Goal: Information Seeking & Learning: Learn about a topic

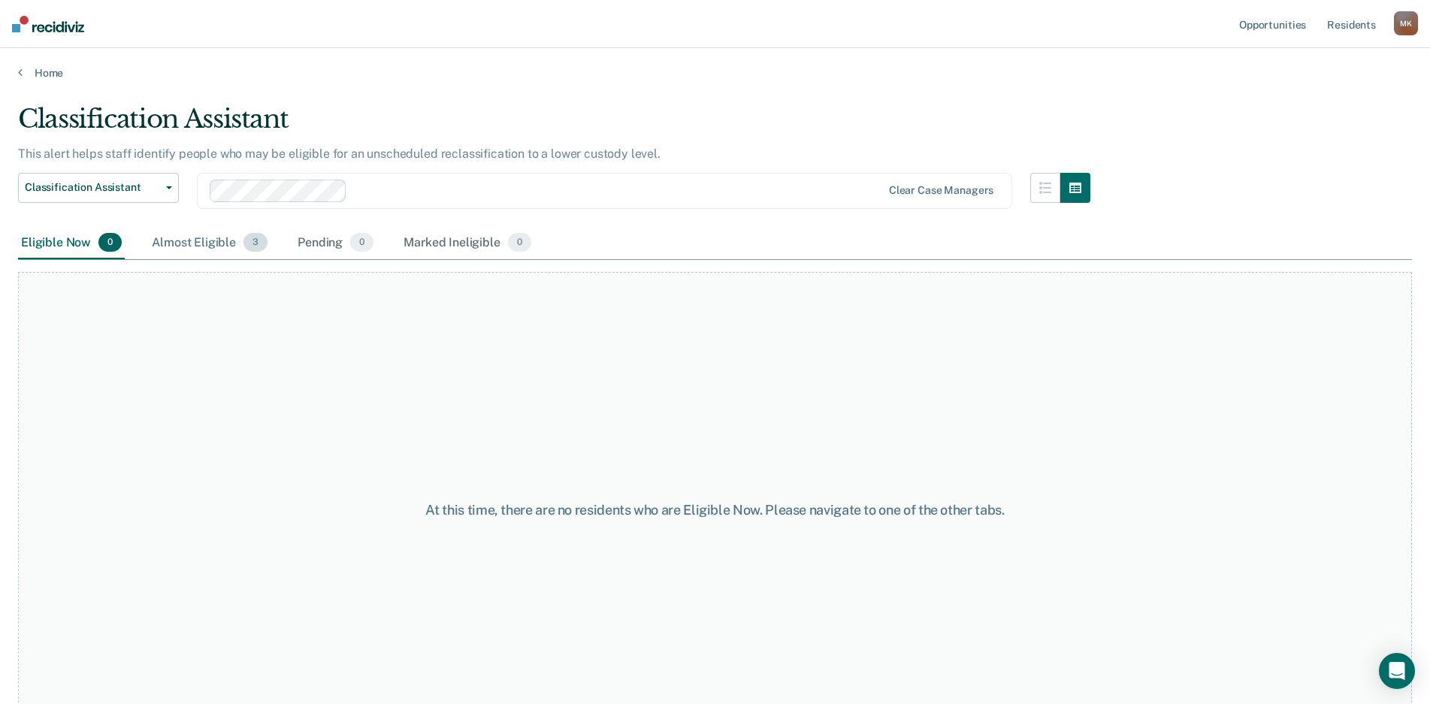
click at [209, 246] on div "Almost Eligible 3" at bounding box center [210, 243] width 122 height 33
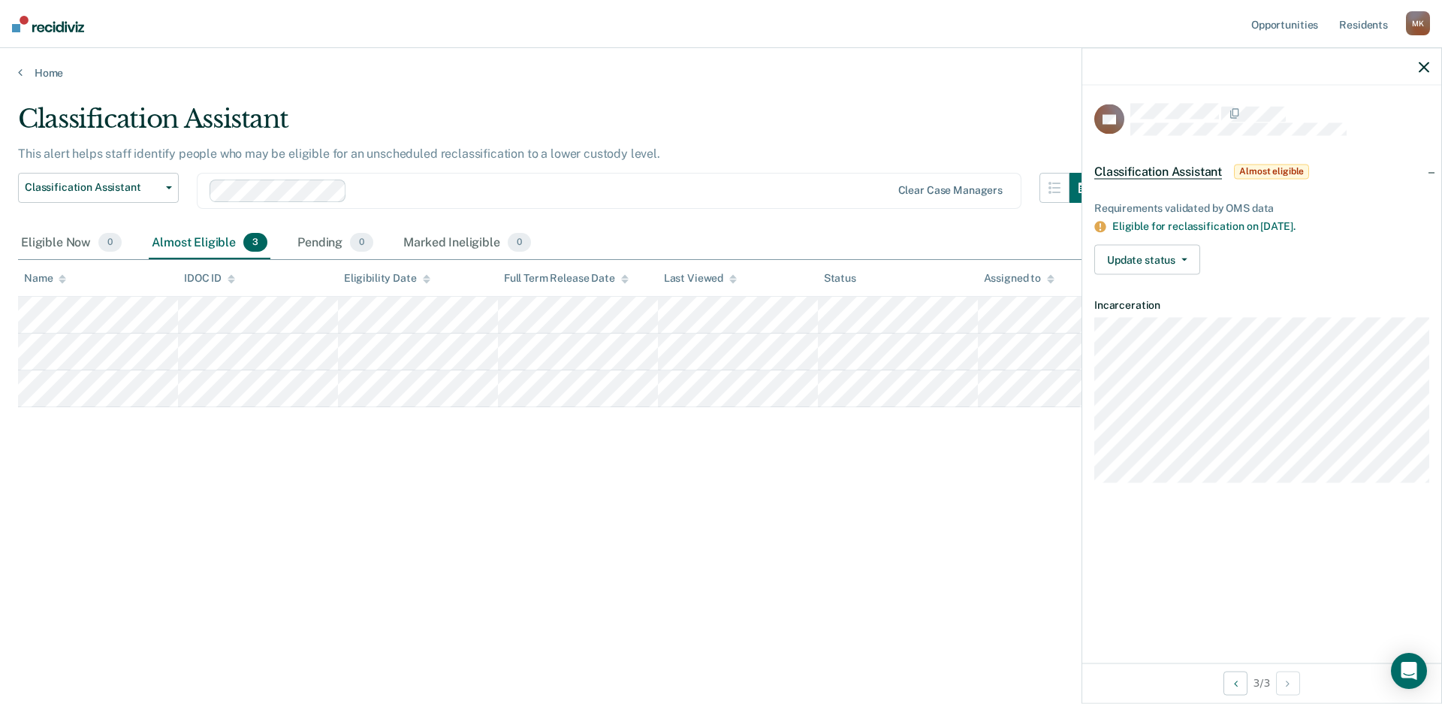
click at [587, 437] on div "Classification Assistant This alert helps staff identify people who may be elig…" at bounding box center [721, 348] width 1406 height 488
